Goal: Complete application form: Complete application form

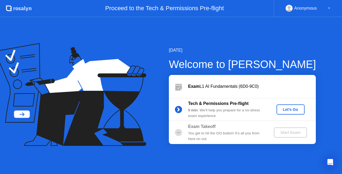
click at [286, 107] on div "Let's Go" at bounding box center [291, 109] width 24 height 4
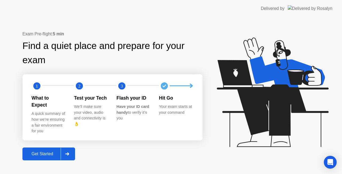
click at [49, 151] on div "Get Started" at bounding box center [42, 153] width 37 height 5
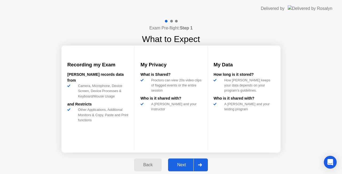
click at [188, 161] on button "Next" at bounding box center [188, 164] width 40 height 13
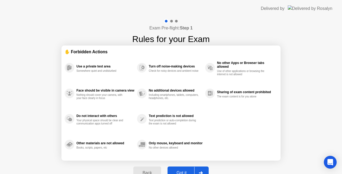
click at [188, 172] on div "Got it" at bounding box center [181, 172] width 25 height 5
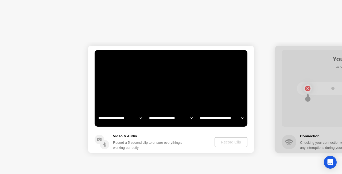
select select "**********"
select select "*******"
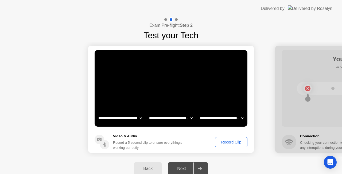
click at [221, 138] on button "Record Clip" at bounding box center [231, 142] width 32 height 10
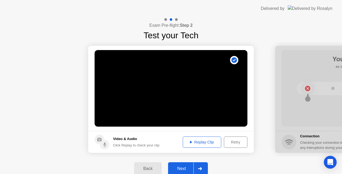
click at [212, 141] on div "Replay Clip" at bounding box center [202, 142] width 35 height 4
click at [181, 171] on div "Next" at bounding box center [182, 168] width 24 height 5
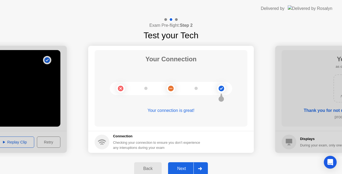
click at [185, 165] on button "Next" at bounding box center [188, 168] width 40 height 13
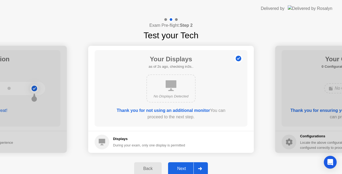
click at [185, 165] on button "Next" at bounding box center [188, 168] width 40 height 13
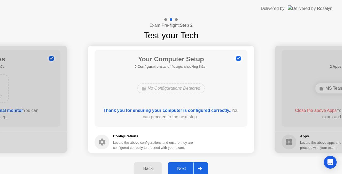
click at [184, 165] on button "Next" at bounding box center [188, 168] width 40 height 13
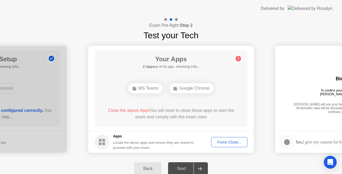
click at [218, 140] on div "Force Close..." at bounding box center [229, 142] width 33 height 4
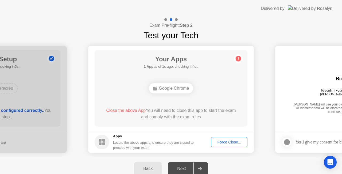
click at [238, 138] on button "Force Close..." at bounding box center [229, 142] width 36 height 10
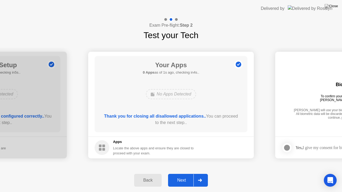
click at [183, 173] on button "Next" at bounding box center [188, 180] width 40 height 13
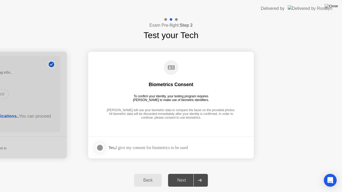
click at [146, 149] on div "Yes, I give my consent for biometrics to be used" at bounding box center [148, 147] width 79 height 5
click at [98, 145] on div at bounding box center [100, 148] width 6 height 6
click at [187, 173] on div "Next" at bounding box center [182, 180] width 24 height 5
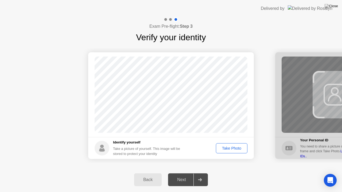
click at [230, 150] on div "Take Photo" at bounding box center [232, 148] width 28 height 4
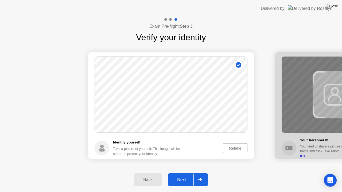
click at [230, 150] on div "Retake" at bounding box center [235, 148] width 21 height 4
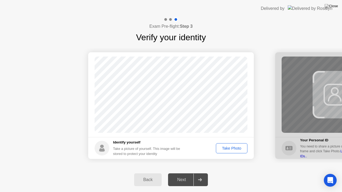
click at [230, 150] on div "Take Photo" at bounding box center [232, 148] width 28 height 4
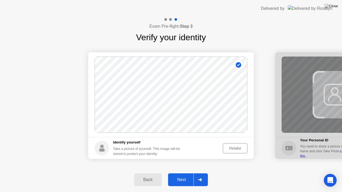
click at [179, 173] on div "Next" at bounding box center [182, 180] width 24 height 5
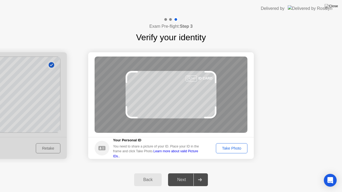
click at [234, 145] on button "Take Photo" at bounding box center [232, 149] width 32 height 10
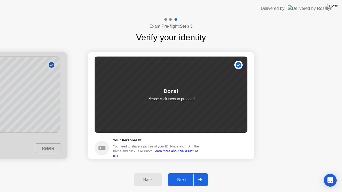
click at [181, 173] on button "Next" at bounding box center [188, 180] width 40 height 13
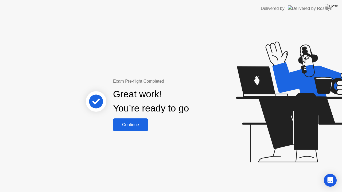
click at [134, 130] on button "Continue" at bounding box center [130, 125] width 35 height 13
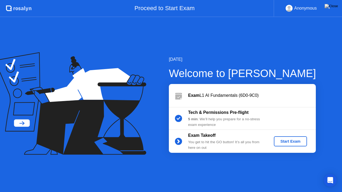
click at [290, 143] on div "Start Exam" at bounding box center [290, 142] width 29 height 4
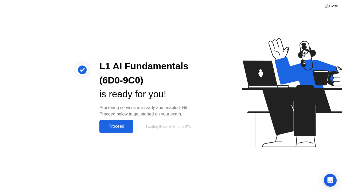
click at [116, 124] on div "Proceed" at bounding box center [116, 126] width 31 height 5
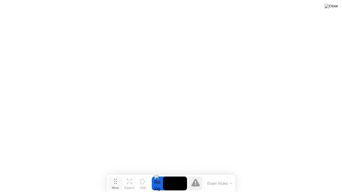
click at [116, 173] on icon at bounding box center [115, 181] width 3 height 5
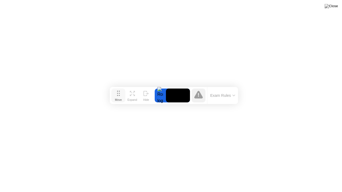
drag, startPoint x: 116, startPoint y: 183, endPoint x: 119, endPoint y: 93, distance: 89.9
click at [119, 93] on icon at bounding box center [118, 93] width 3 height 5
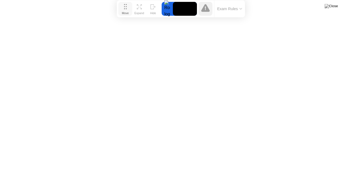
drag, startPoint x: 119, startPoint y: 93, endPoint x: 126, endPoint y: 8, distance: 85.6
click at [126, 8] on icon at bounding box center [125, 6] width 3 height 5
